Goal: Check status

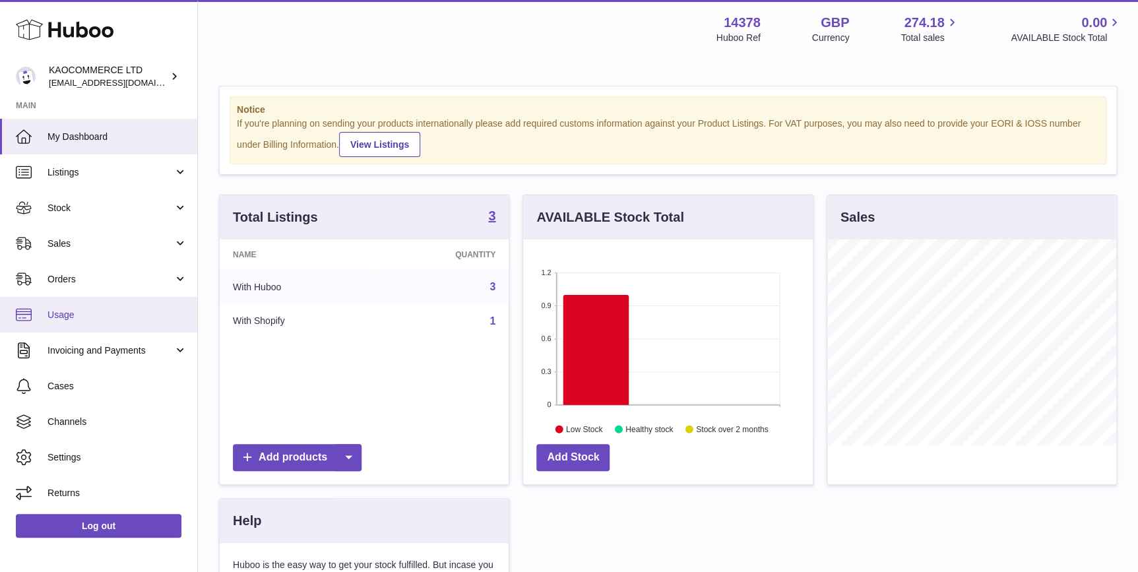
scroll to position [205, 289]
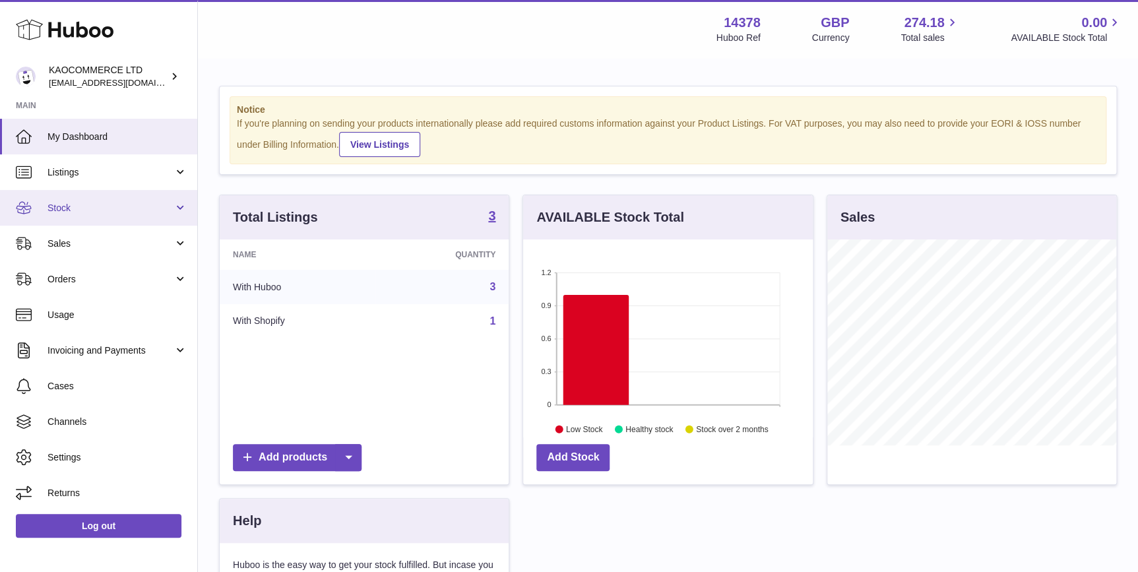
click at [124, 219] on link "Stock" at bounding box center [98, 208] width 197 height 36
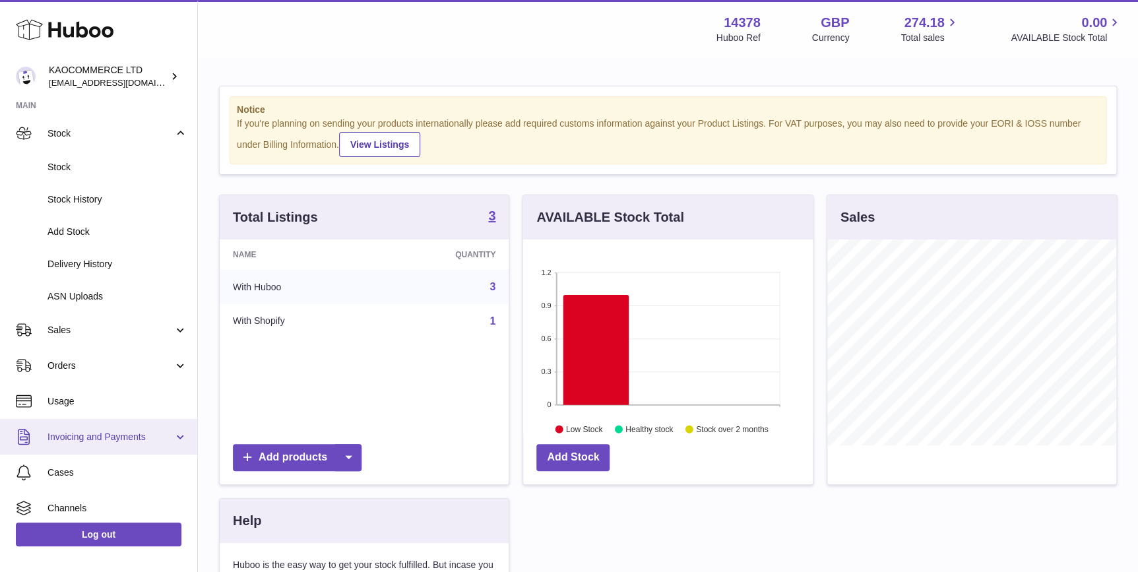
scroll to position [100, 0]
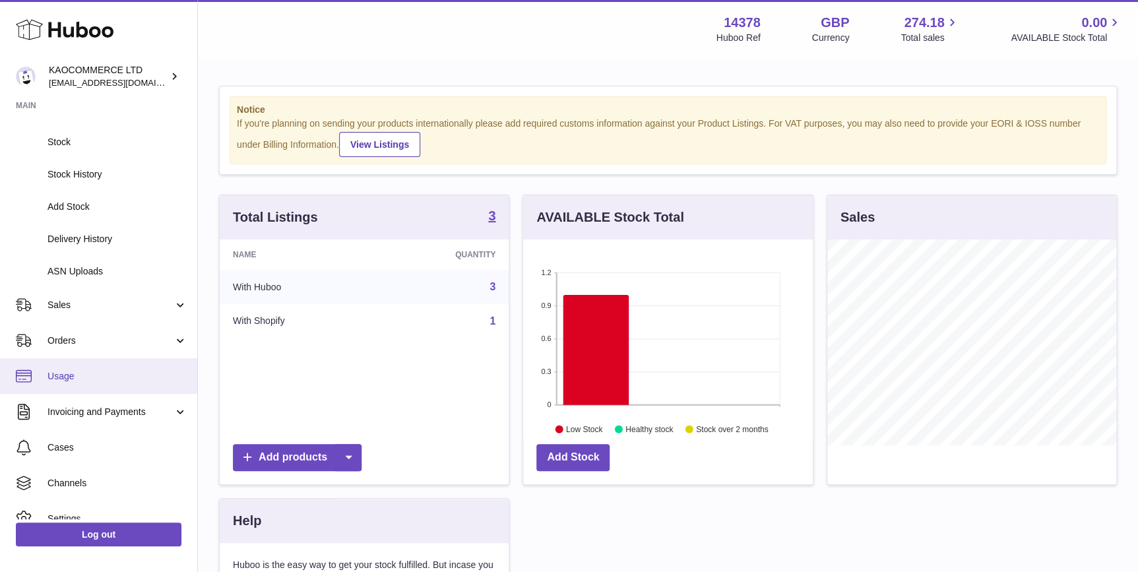
click at [111, 371] on span "Usage" at bounding box center [118, 376] width 140 height 13
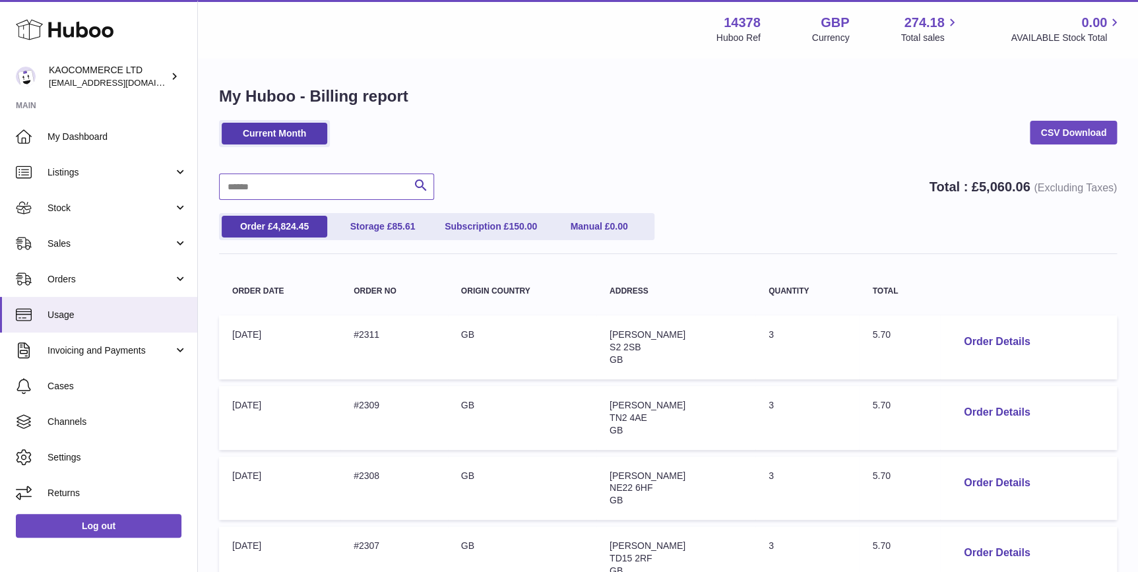
click at [238, 186] on input "text" at bounding box center [326, 187] width 215 height 26
type input "****"
